Goal: Task Accomplishment & Management: Complete application form

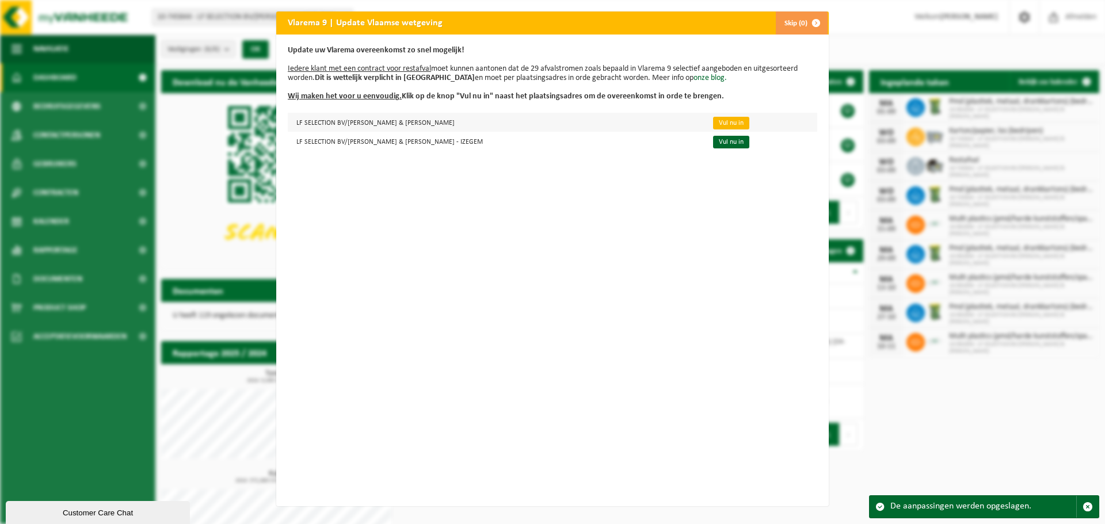
click at [713, 121] on link "Vul nu in" at bounding box center [731, 123] width 36 height 13
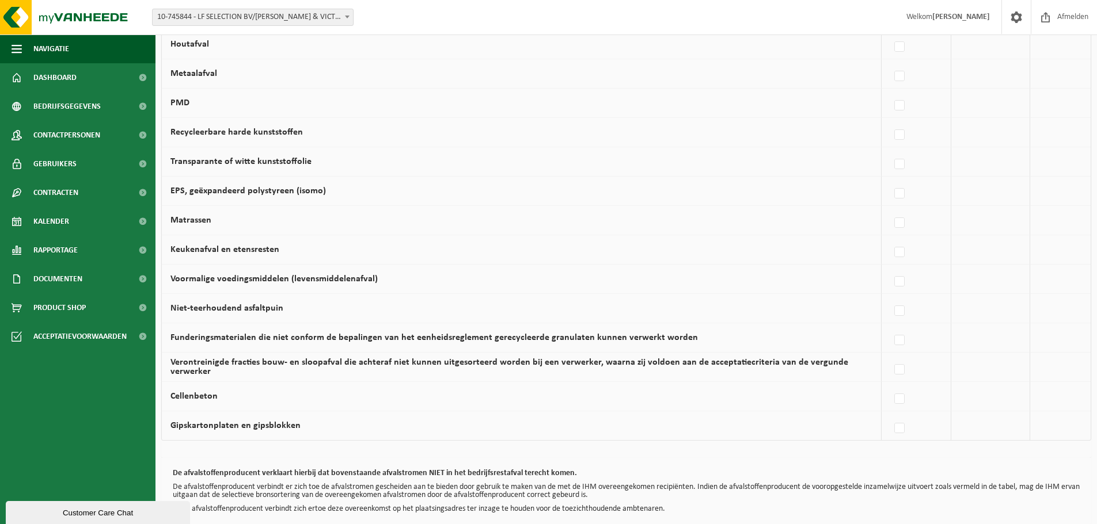
scroll to position [670, 0]
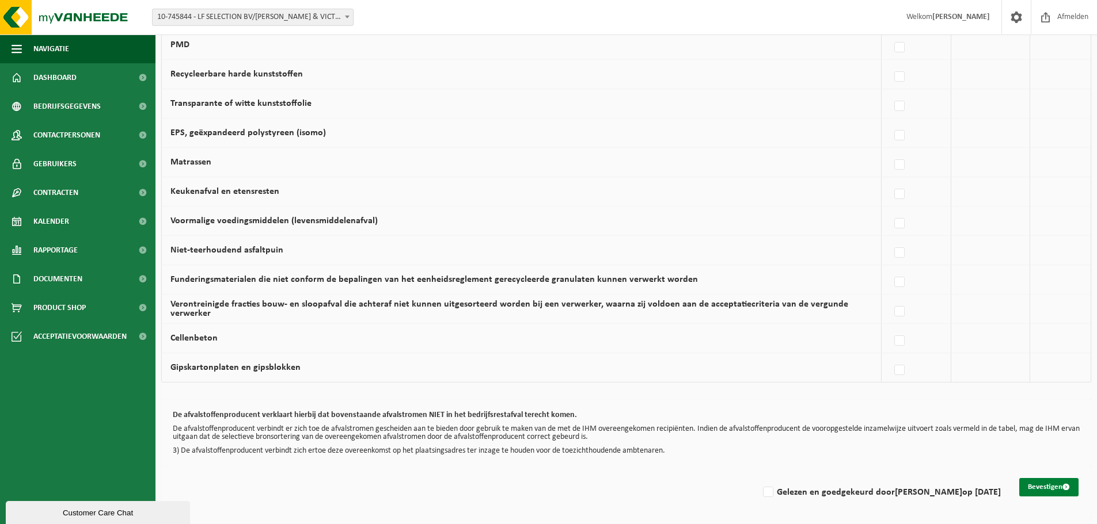
click at [1037, 485] on button "Bevestigen" at bounding box center [1048, 487] width 59 height 18
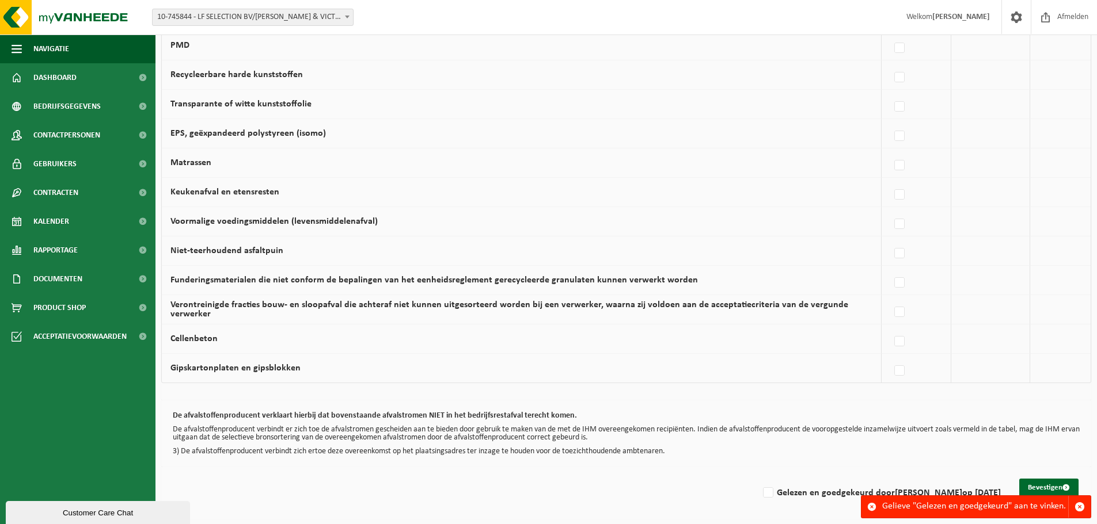
scroll to position [670, 0]
click at [761, 493] on label "Gelezen en goedgekeurd door Laurence Ghesquiere op 01/09/25" at bounding box center [881, 492] width 240 height 17
click at [758, 478] on input "Gelezen en goedgekeurd door Laurence Ghesquiere op 01/09/25" at bounding box center [758, 478] width 1 height 1
checkbox input "true"
click at [1052, 488] on button "Bevestigen" at bounding box center [1048, 487] width 59 height 18
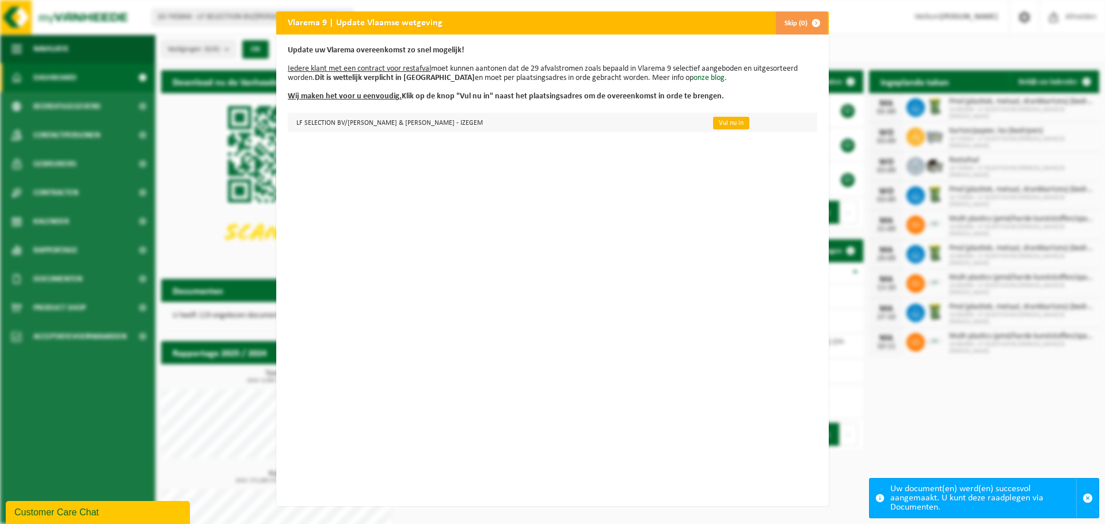
click at [713, 124] on link "Vul nu in" at bounding box center [731, 123] width 36 height 13
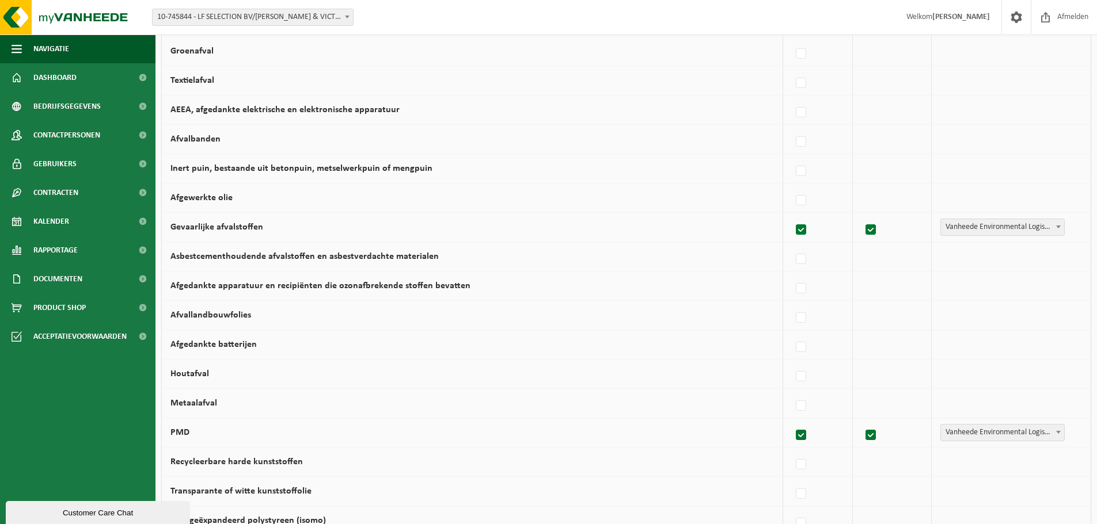
scroll to position [670, 0]
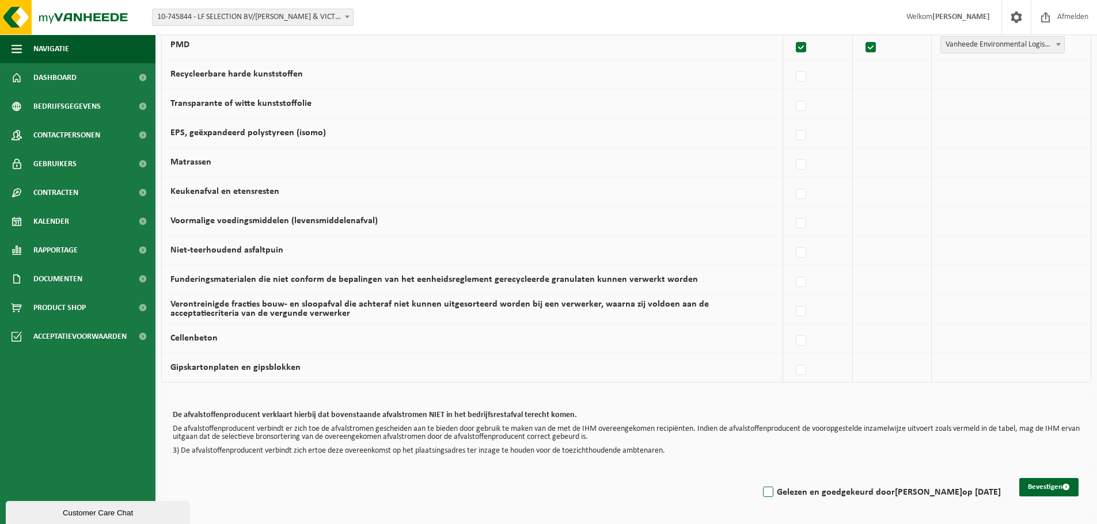
click at [761, 492] on label "Gelezen en goedgekeurd door Laurence Ghesquiere op 01/09/25" at bounding box center [881, 492] width 240 height 17
click at [758, 478] on input "Gelezen en goedgekeurd door Laurence Ghesquiere op 01/09/25" at bounding box center [758, 478] width 1 height 1
checkbox input "true"
click at [1054, 485] on button "Bevestigen" at bounding box center [1048, 487] width 59 height 18
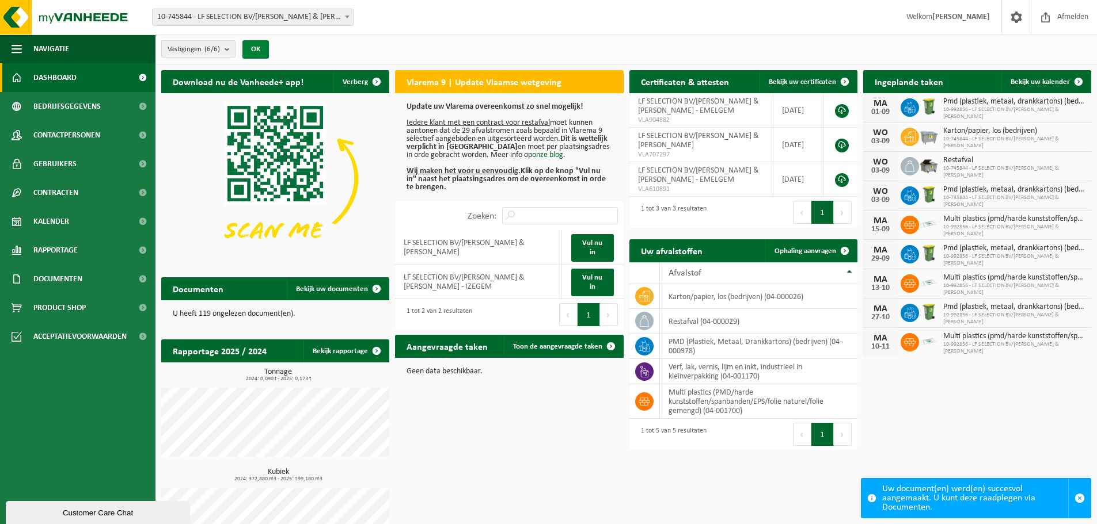
click at [261, 50] on button "OK" at bounding box center [255, 49] width 26 height 18
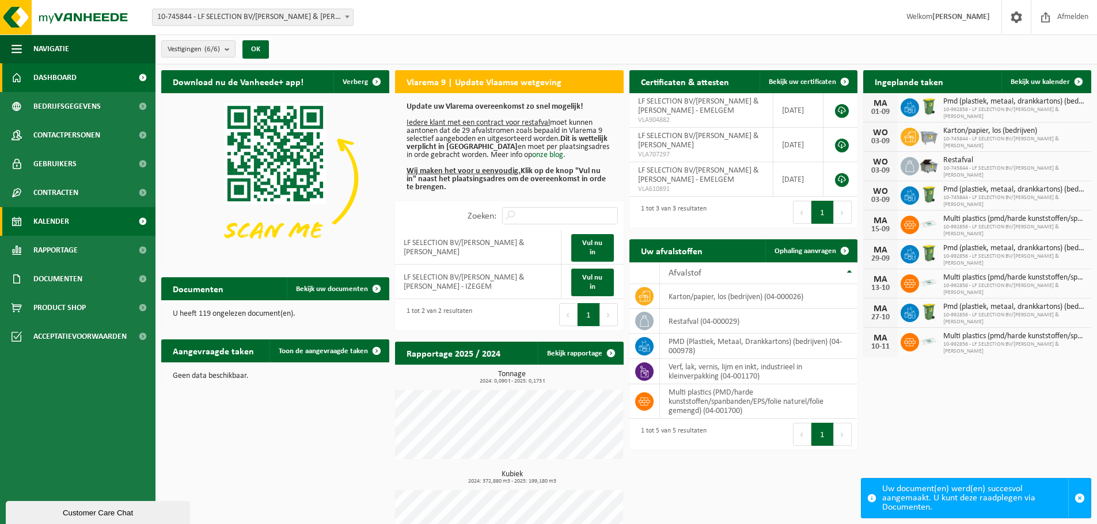
click at [52, 231] on span "Kalender" at bounding box center [51, 221] width 36 height 29
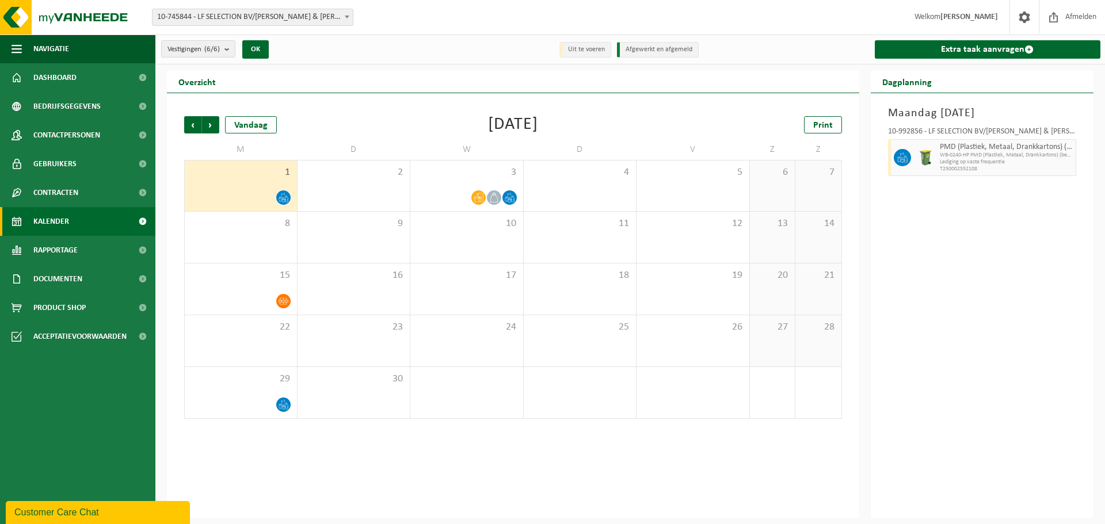
click at [989, 167] on span "T250002552108" at bounding box center [1007, 169] width 134 height 7
click at [1017, 130] on div "10-992856 - LF SELECTION BV/[PERSON_NAME] & [PERSON_NAME]" at bounding box center [982, 134] width 189 height 12
click at [467, 208] on div "3" at bounding box center [466, 186] width 113 height 51
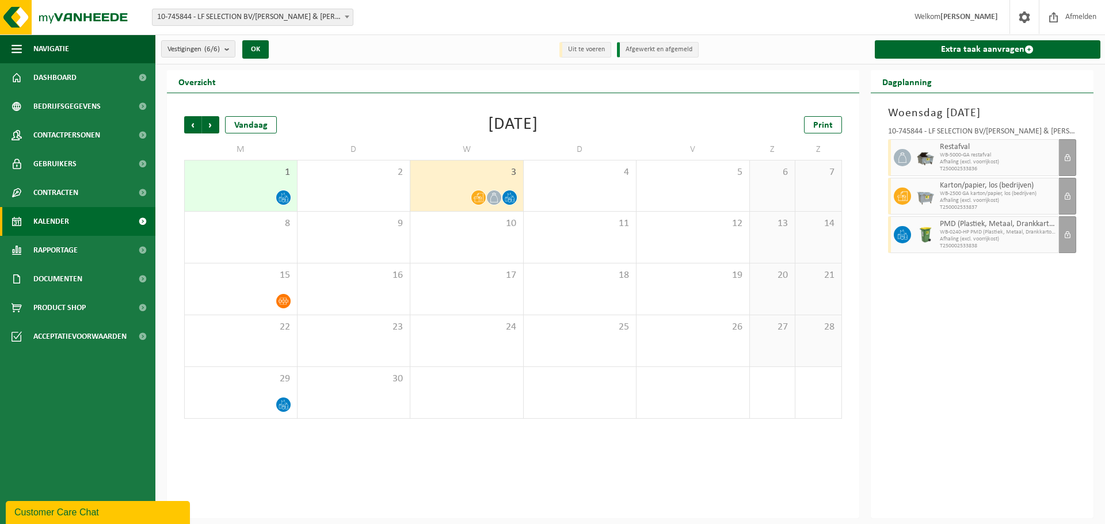
click at [1054, 130] on div "10-745844 - LF SELECTION BV/[PERSON_NAME] & [PERSON_NAME] - EMELGEM" at bounding box center [982, 134] width 189 height 12
click at [203, 187] on div "1" at bounding box center [241, 186] width 112 height 51
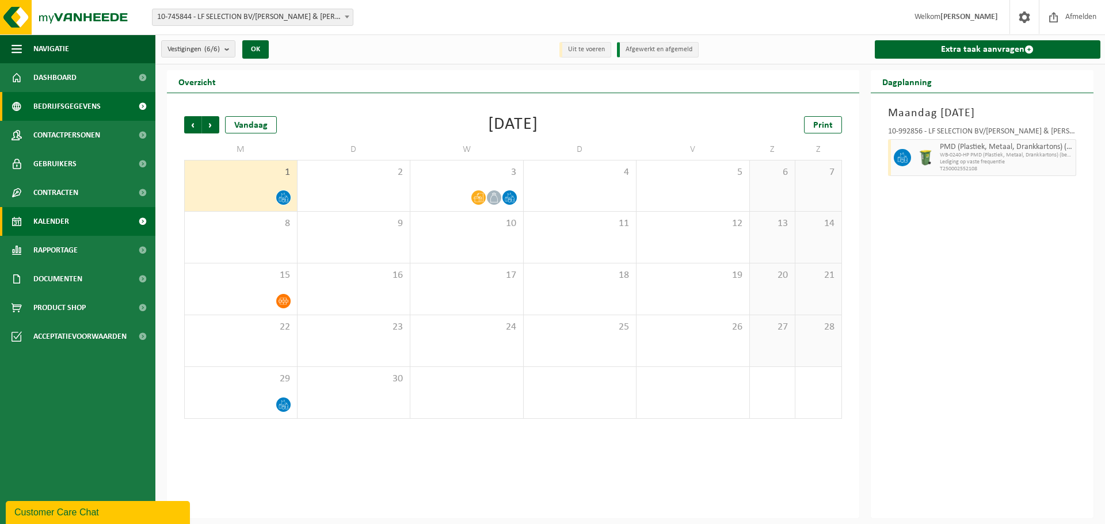
click at [54, 103] on span "Bedrijfsgegevens" at bounding box center [66, 106] width 67 height 29
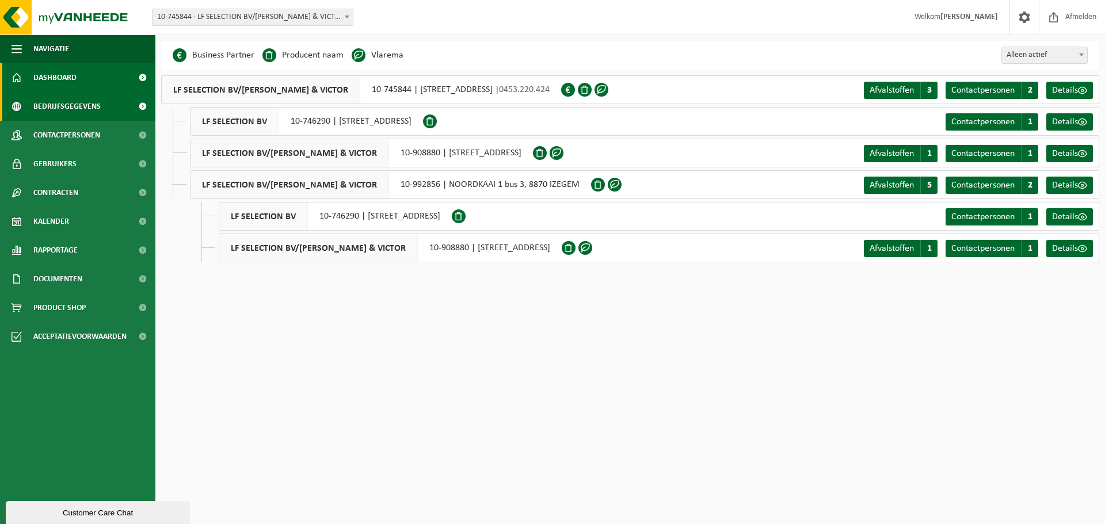
click at [53, 81] on span "Dashboard" at bounding box center [54, 77] width 43 height 29
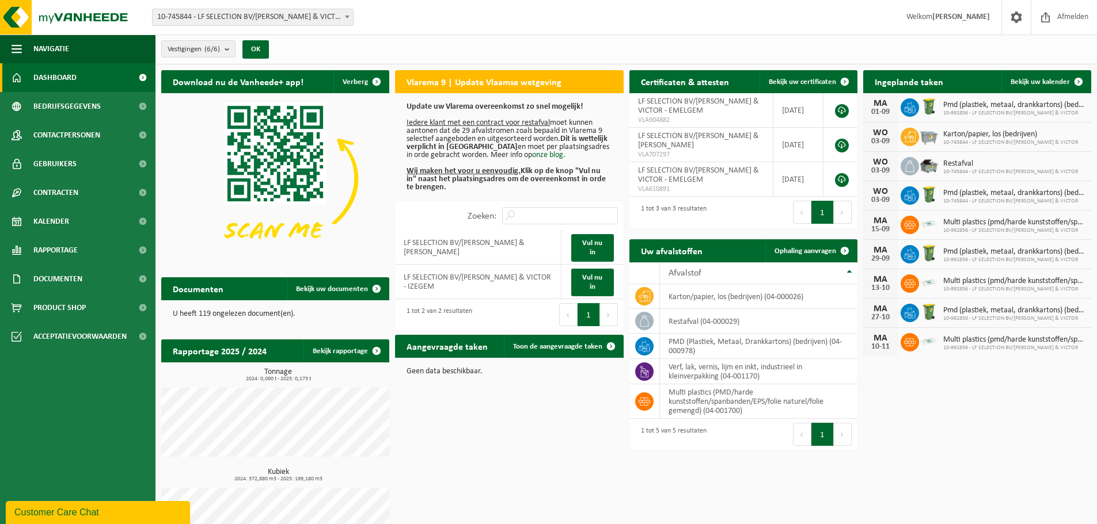
click at [525, 51] on div "Vestigingen (6/6) Alles selecteren Alles deselecteren Actieve selecteren LF SEL…" at bounding box center [625, 50] width 941 height 30
